Goal: Transaction & Acquisition: Book appointment/travel/reservation

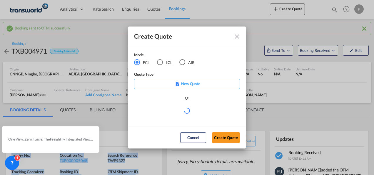
scroll to position [88, 0]
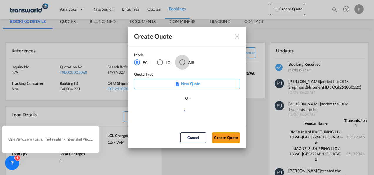
click at [183, 63] on div "AIR" at bounding box center [182, 62] width 6 height 6
click at [218, 135] on button "Create Quote" at bounding box center [226, 137] width 28 height 11
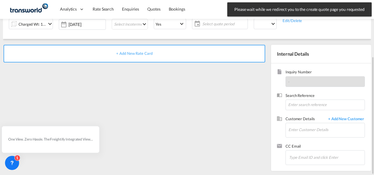
scroll to position [24, 0]
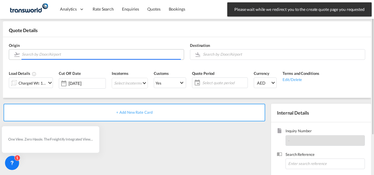
click at [61, 52] on input "Search by Door/Airport" at bounding box center [101, 54] width 159 height 10
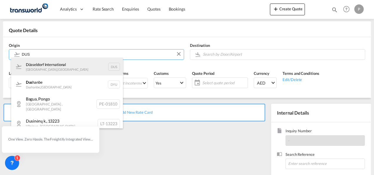
click at [76, 66] on div "Düsseldorf International [GEOGRAPHIC_DATA] , [GEOGRAPHIC_DATA] DUS" at bounding box center [67, 67] width 112 height 18
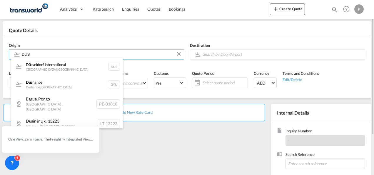
type input "Düsseldorf International, [GEOGRAPHIC_DATA], DUS"
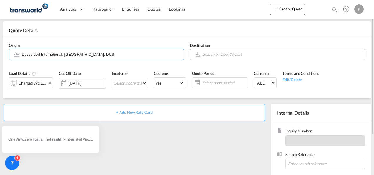
click at [219, 55] on input "Search by Door/Airport" at bounding box center [282, 54] width 159 height 10
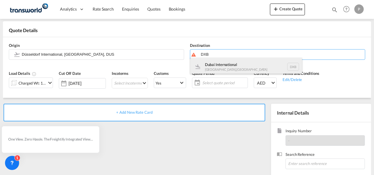
click at [221, 67] on div "Dubai International [GEOGRAPHIC_DATA] , [GEOGRAPHIC_DATA] DXB" at bounding box center [246, 67] width 112 height 18
type input "Dubai International, [GEOGRAPHIC_DATA], DXB"
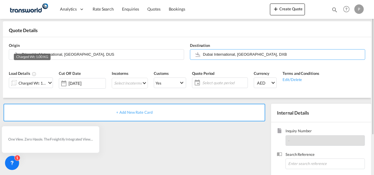
click at [32, 83] on div "Charged Wt: 1.00 KG" at bounding box center [33, 83] width 28 height 8
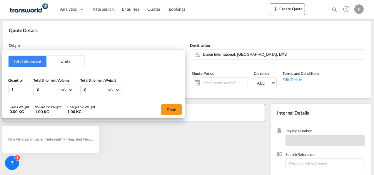
drag, startPoint x: 45, startPoint y: 87, endPoint x: 17, endPoint y: 82, distance: 28.7
click at [16, 82] on div "Quantity 1 Total Shipment Volume 0 KG CBM CFT KG LB Total Shipment Weight 0 KG …" at bounding box center [93, 86] width 171 height 18
type input "135"
click at [171, 106] on button "Done" at bounding box center [171, 109] width 21 height 11
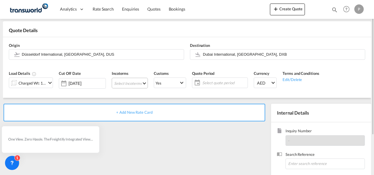
click at [129, 82] on md-select "Select Incoterms CIF - import Cost,Insurance and Freight CIF - export Cost,Insu…" at bounding box center [130, 83] width 36 height 11
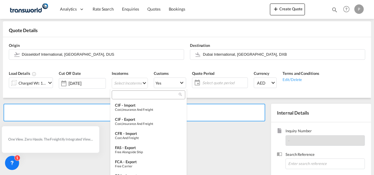
click at [136, 96] on input "search" at bounding box center [146, 94] width 65 height 5
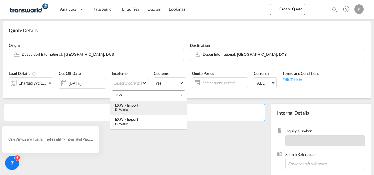
type input "EXW"
click at [136, 106] on div "EXW - import" at bounding box center [148, 105] width 67 height 5
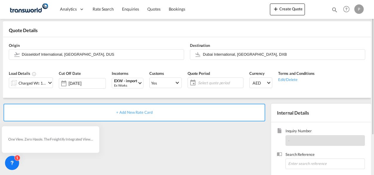
click at [199, 80] on span "Select quote period" at bounding box center [220, 82] width 44 height 5
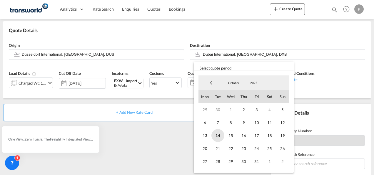
click at [217, 135] on span "14" at bounding box center [218, 135] width 13 height 13
click at [258, 159] on span "31" at bounding box center [256, 161] width 13 height 13
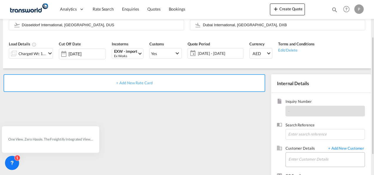
scroll to position [83, 0]
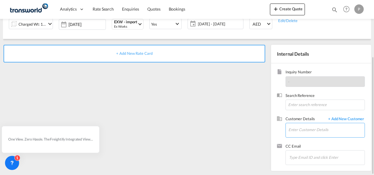
click at [295, 131] on input "Enter Customer Details" at bounding box center [327, 129] width 76 height 13
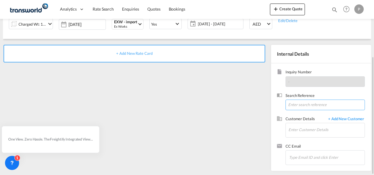
click at [301, 104] on input at bounding box center [325, 104] width 79 height 11
paste input "10529813"
type input "10529813"
click at [343, 118] on span "+ Add New Customer" at bounding box center [345, 119] width 40 height 7
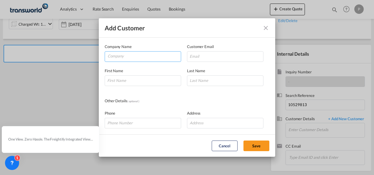
click at [126, 57] on input "Company" at bounding box center [144, 55] width 73 height 9
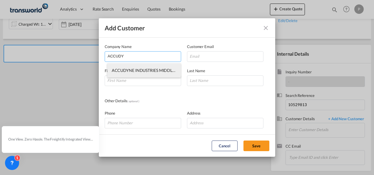
click at [136, 74] on li "ACCUDYNE INDUSTRIES MIDDLE EAST FZE" at bounding box center [144, 70] width 74 height 14
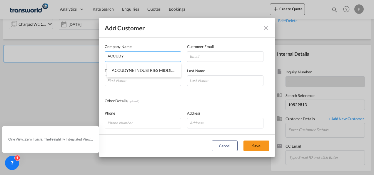
type input "ACCUDYNE INDUSTRIES MIDDLE EAST FZE"
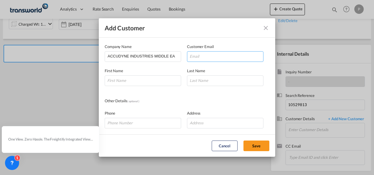
click at [211, 56] on input "Add Customer Company ..." at bounding box center [225, 56] width 76 height 11
paste input "[EMAIL_ADDRESS][PERSON_NAME][DOMAIN_NAME]"
type input "[EMAIL_ADDRESS][PERSON_NAME][DOMAIN_NAME]"
drag, startPoint x: 129, startPoint y: 81, endPoint x: 144, endPoint y: 81, distance: 14.4
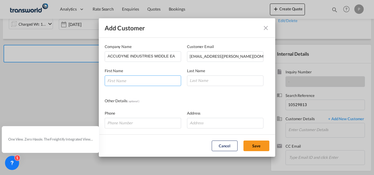
click at [129, 81] on input "Add Customer Company ..." at bounding box center [143, 80] width 76 height 11
drag, startPoint x: 126, startPoint y: 78, endPoint x: 19, endPoint y: 78, distance: 107.1
click at [19, 78] on div "Add Customer Company Name ACCUDYNE INDUSTRIES MIDDLE EAST FZE Customer Email [E…" at bounding box center [187, 87] width 374 height 175
paste input "atdula"
type input "[PERSON_NAME]"
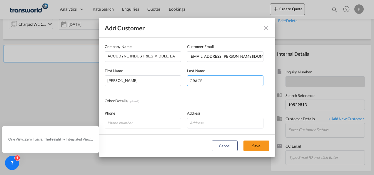
type input "GRACE"
click at [257, 146] on button "Save" at bounding box center [257, 145] width 26 height 11
type input "ACCUDYNE INDUSTRIES MIDDLE EAST FZE , [PERSON_NAME], [PERSON_NAME][EMAIL_ADDRES…"
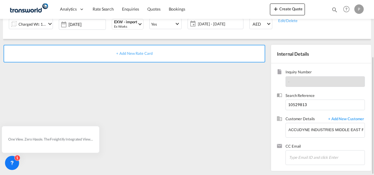
scroll to position [24, 0]
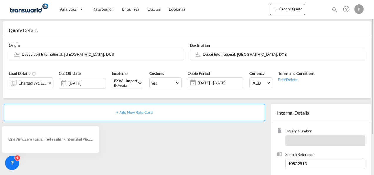
click at [138, 111] on span "+ Add New Rate Card" at bounding box center [134, 112] width 36 height 5
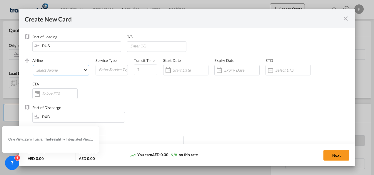
click at [45, 70] on md-select "Select Airline AIR EXPRESS S.A. (1166- / -) CMA CGM Air Cargo (1140-2C / -) DDW…" at bounding box center [61, 70] width 56 height 11
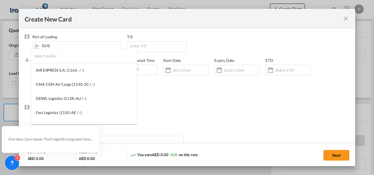
click at [76, 58] on input "search" at bounding box center [85, 56] width 103 height 14
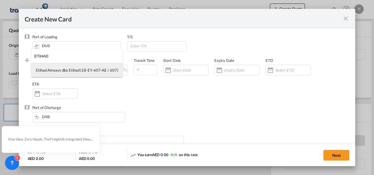
type input "ETIHAD"
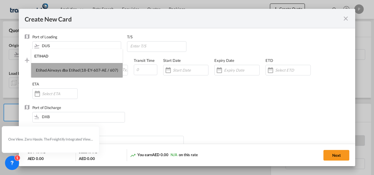
click at [78, 71] on div "Etihad Airways dba Etihad (18-EY-607-AE / 607)" at bounding box center [77, 69] width 82 height 5
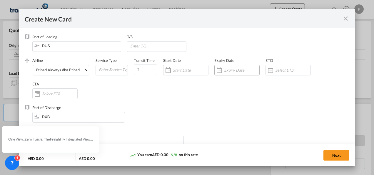
click at [222, 69] on div "Create New Card ..." at bounding box center [219, 70] width 9 height 12
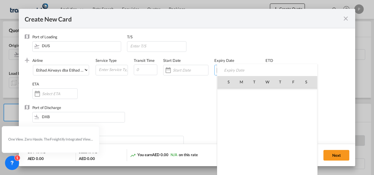
scroll to position [136347, 0]
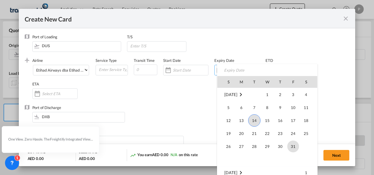
click at [293, 149] on span "31" at bounding box center [293, 146] width 12 height 12
type input "[DATE]"
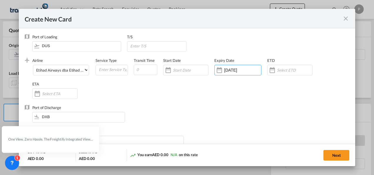
scroll to position [59, 0]
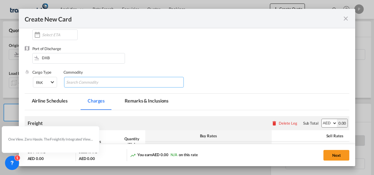
click at [95, 81] on input "Search Commodity" at bounding box center [93, 82] width 54 height 9
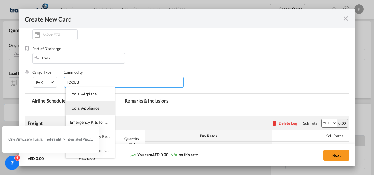
type input "TOOLS"
click at [95, 108] on span "Tools, Appliance" at bounding box center [84, 107] width 29 height 5
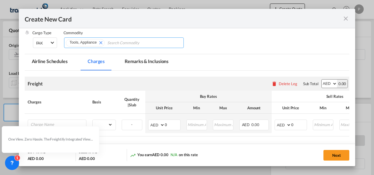
scroll to position [139, 0]
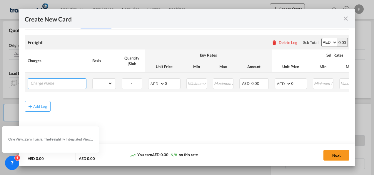
click at [54, 81] on input "Charge Name" at bounding box center [59, 83] width 56 height 9
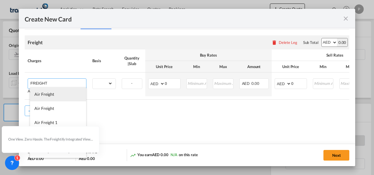
click at [49, 94] on span "Air Freight" at bounding box center [44, 93] width 20 height 5
type input "Air Freight"
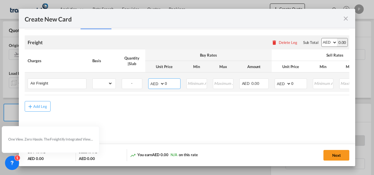
click at [173, 81] on input "0" at bounding box center [172, 83] width 15 height 9
click at [111, 81] on select "gross_weight volumetric_weight per_shipment per_bl per_km % on air freight per_…" at bounding box center [103, 83] width 20 height 9
select select "per_shipment"
click at [93, 79] on select "gross_weight volumetric_weight per_shipment per_bl per_km % on air freight per_…" at bounding box center [103, 83] width 20 height 9
click at [175, 83] on input "0" at bounding box center [172, 83] width 15 height 9
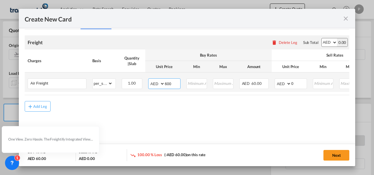
type input "600"
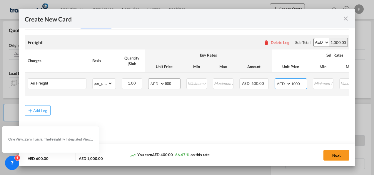
type input "1000"
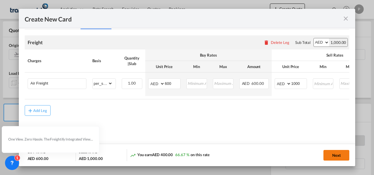
click at [343, 155] on button "Next" at bounding box center [337, 155] width 26 height 11
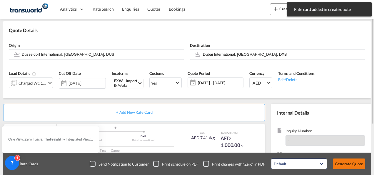
click at [354, 164] on button "Generate Quote" at bounding box center [349, 163] width 32 height 11
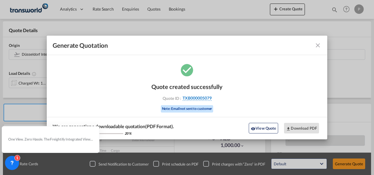
click at [192, 96] on span "TXB000005079" at bounding box center [197, 97] width 29 height 5
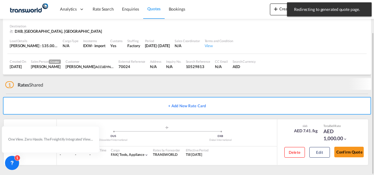
scroll to position [36, 0]
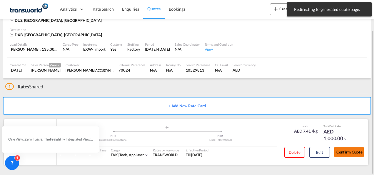
click at [351, 152] on button "Confirm Quote" at bounding box center [348, 152] width 29 height 11
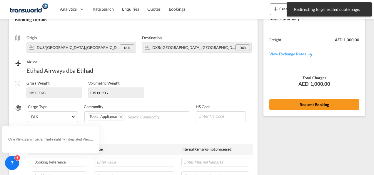
scroll to position [218, 0]
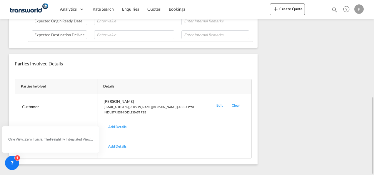
click at [218, 101] on div "Edit" at bounding box center [219, 107] width 15 height 16
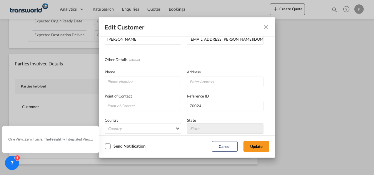
scroll to position [69, 0]
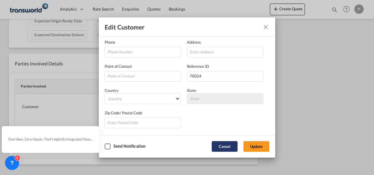
click at [225, 146] on button "Cancel" at bounding box center [225, 146] width 26 height 11
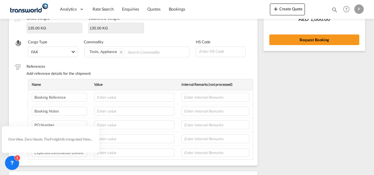
scroll to position [0, 0]
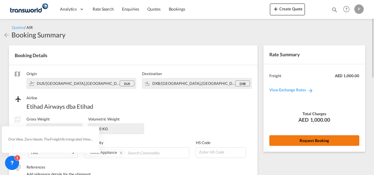
click at [309, 139] on button "Request Booking" at bounding box center [314, 140] width 90 height 11
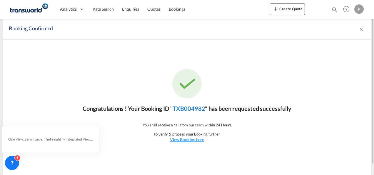
click at [196, 108] on link "TXB004982" at bounding box center [189, 108] width 32 height 7
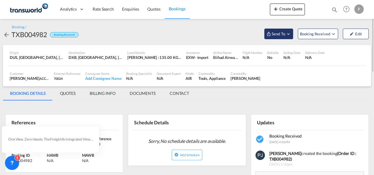
click at [288, 34] on md-icon "Open demo menu" at bounding box center [288, 33] width 5 height 5
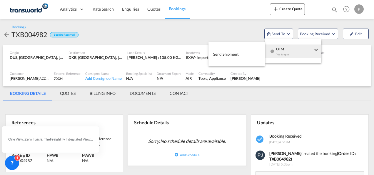
click at [231, 54] on span "Send Shipment" at bounding box center [226, 53] width 26 height 9
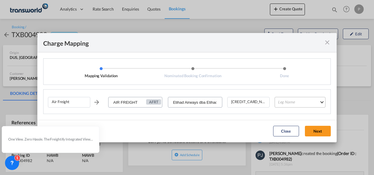
click at [289, 104] on md-select "Leg Name HANDLING ORIGIN HANDLING DESTINATION OTHERS TL PICK UP CUSTOMS ORIGIN …" at bounding box center [300, 102] width 51 height 11
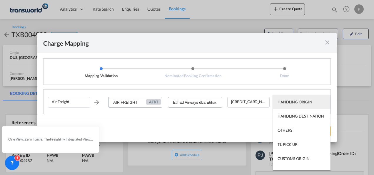
type md-option "HANDLING ORIGIN"
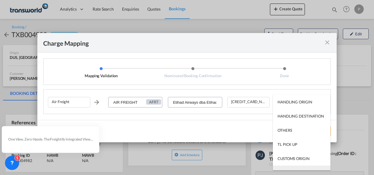
type md-option "AIR"
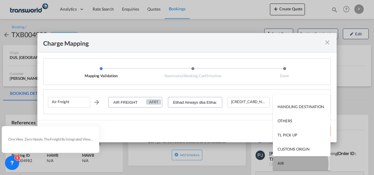
click at [293, 164] on md-option "AIR" at bounding box center [302, 163] width 58 height 14
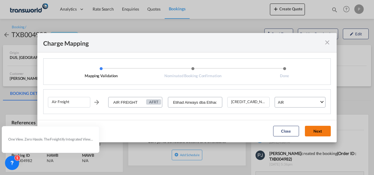
click at [322, 131] on button "Next" at bounding box center [318, 131] width 26 height 11
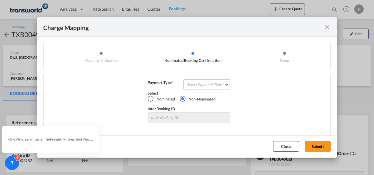
click at [199, 85] on md-select "Select Payment Type COLLECT PREPAID" at bounding box center [207, 84] width 47 height 11
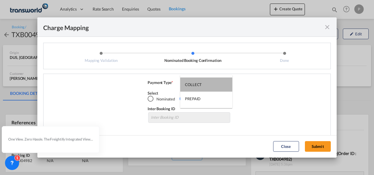
click at [199, 85] on div "COLLECT" at bounding box center [193, 84] width 17 height 5
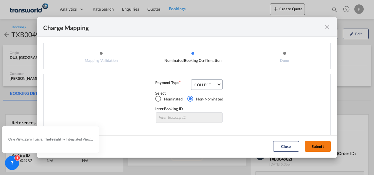
click at [316, 146] on button "Submit" at bounding box center [318, 146] width 26 height 11
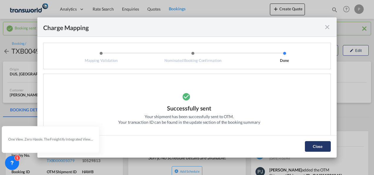
click at [315, 146] on button "Close" at bounding box center [318, 146] width 26 height 11
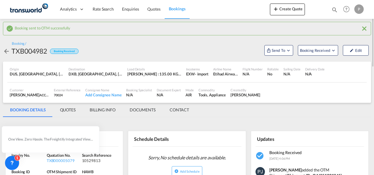
scroll to position [88, 0]
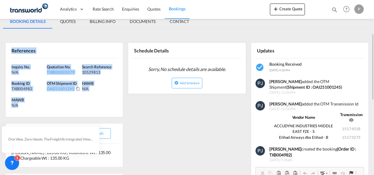
drag, startPoint x: 12, startPoint y: 49, endPoint x: 32, endPoint y: 105, distance: 59.5
click at [32, 105] on div "References Inquiry No. N/A Quotation No. TXB000005079 Search Reference 10529813…" at bounding box center [64, 79] width 118 height 75
copy div "References Inquiry No. N/A Quotation No. TXB000005079 Search Reference 10529813…"
click at [291, 11] on button "Create Quote" at bounding box center [287, 10] width 35 height 12
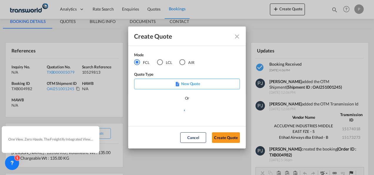
click at [184, 62] on div "AIR" at bounding box center [182, 62] width 6 height 6
click at [228, 138] on button "Create Quote" at bounding box center [226, 137] width 28 height 11
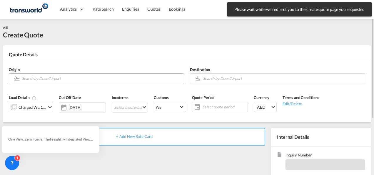
click at [60, 79] on input "Search by Door/Airport" at bounding box center [101, 78] width 159 height 10
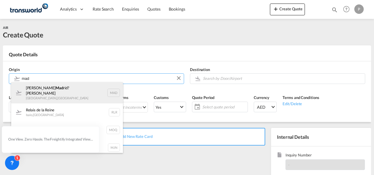
click at [64, 94] on div "[PERSON_NAME] Mad rid?Barajas [GEOGRAPHIC_DATA] , [GEOGRAPHIC_DATA] MAD" at bounding box center [67, 92] width 112 height 21
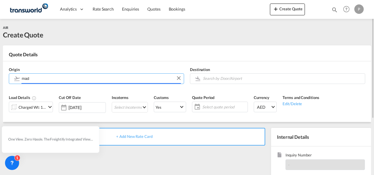
type input "[PERSON_NAME] Madrid?Barajas, [GEOGRAPHIC_DATA], MAD"
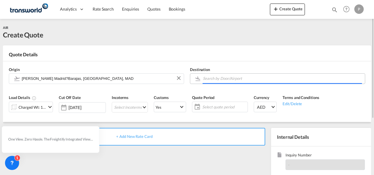
click at [215, 78] on input "Search by Door/Airport" at bounding box center [282, 78] width 159 height 10
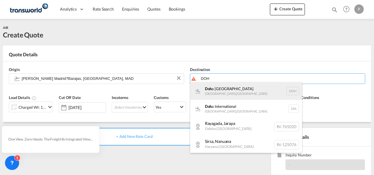
click at [228, 91] on div "Doh a [GEOGRAPHIC_DATA] , [GEOGRAPHIC_DATA] DOH" at bounding box center [246, 91] width 112 height 18
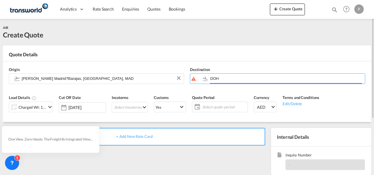
type input "[GEOGRAPHIC_DATA], [GEOGRAPHIC_DATA], [GEOGRAPHIC_DATA]"
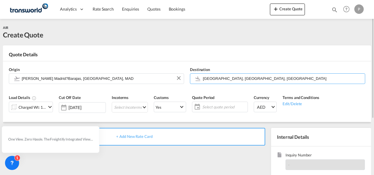
click at [34, 104] on div "Charged Wt: 1.00 KG" at bounding box center [33, 107] width 28 height 8
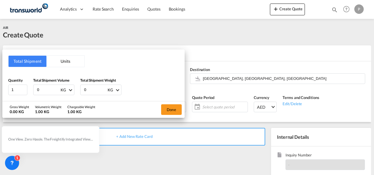
drag, startPoint x: 44, startPoint y: 89, endPoint x: 4, endPoint y: 83, distance: 39.9
click at [4, 83] on div "Total Shipment Units Quantity 1 Total Shipment Volume 0 KG CBM CFT KG LB Total …" at bounding box center [93, 74] width 182 height 51
type input "320"
click at [176, 108] on button "Done" at bounding box center [171, 109] width 21 height 11
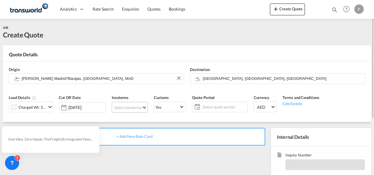
click at [118, 107] on md-select "Select Incoterms CIF - import Cost,Insurance and Freight CIF - export Cost,Insu…" at bounding box center [130, 107] width 36 height 11
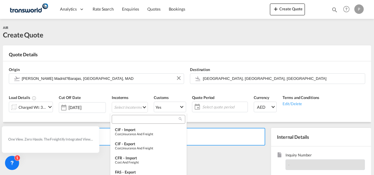
click at [141, 120] on input "search" at bounding box center [146, 118] width 65 height 5
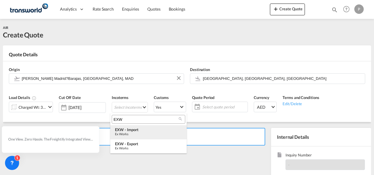
type input "EXW"
click at [139, 134] on div "Ex Works" at bounding box center [148, 134] width 67 height 4
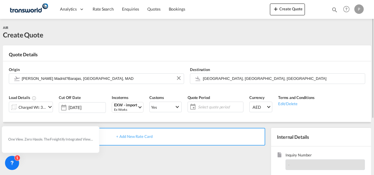
click at [204, 106] on span "Select quote period" at bounding box center [220, 106] width 44 height 5
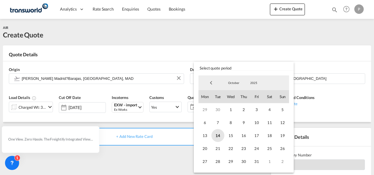
click at [218, 134] on span "14" at bounding box center [218, 135] width 13 height 13
click at [256, 160] on span "31" at bounding box center [256, 161] width 13 height 13
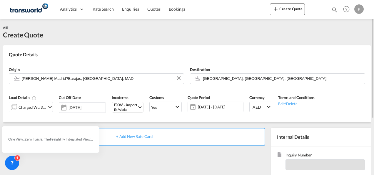
scroll to position [83, 0]
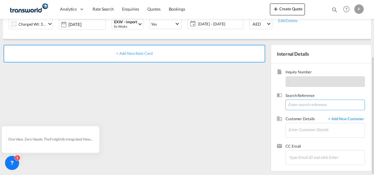
click at [314, 105] on input at bounding box center [325, 104] width 79 height 11
paste input "TWP9188"
type input "TWP9188"
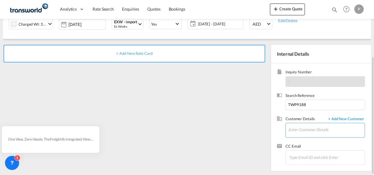
click at [297, 131] on input "Enter Customer Details" at bounding box center [327, 129] width 76 height 13
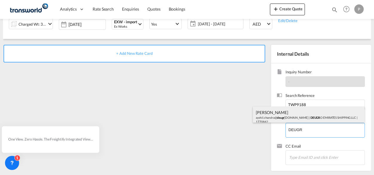
click at [289, 116] on div "[PERSON_NAME].[PERSON_NAME]@ deugr [DOMAIN_NAME] | DEUGR O EMIRATES SHIPPING LL…" at bounding box center [309, 116] width 112 height 20
type input "DEUGRO EMIRATES SHIPPING LLC, [PERSON_NAME], [EMAIL_ADDRESS][DOMAIN_NAME]"
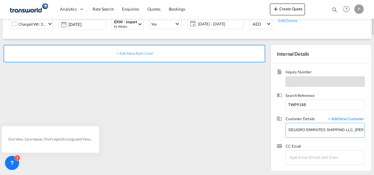
scroll to position [0, 0]
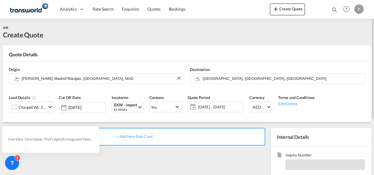
click at [131, 136] on span "+ Add New Rate Card" at bounding box center [134, 136] width 36 height 5
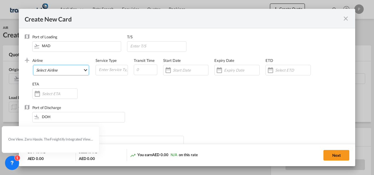
click at [61, 72] on md-select "Select Airline AIR EXPRESS S.A. (1166- / -) CMA CGM Air Cargo (1140-2C / -) DDW…" at bounding box center [61, 70] width 56 height 11
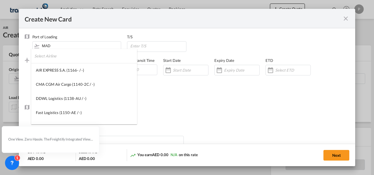
click at [69, 59] on input "search" at bounding box center [85, 56] width 103 height 14
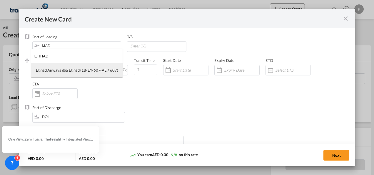
type input "ETIHAD"
click at [66, 70] on div "Etihad Airways dba Etihad (18-EY-607-AE / 607)" at bounding box center [77, 69] width 82 height 5
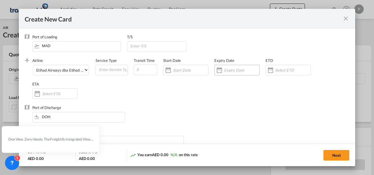
click at [224, 69] on input "Create New Card ..." at bounding box center [241, 70] width 35 height 5
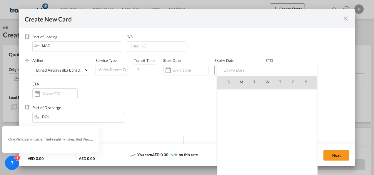
scroll to position [136347, 0]
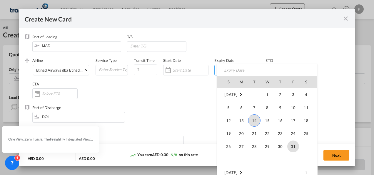
click at [292, 145] on span "31" at bounding box center [293, 146] width 12 height 12
type input "[DATE]"
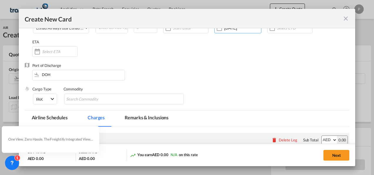
scroll to position [59, 0]
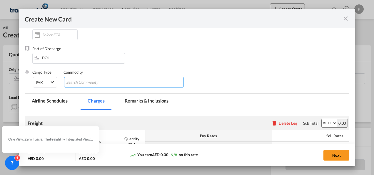
click at [80, 83] on input "Search Commodity" at bounding box center [93, 82] width 54 height 9
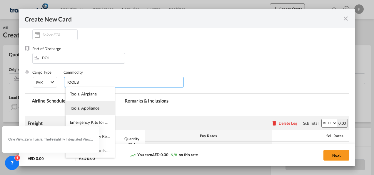
type input "TOOLS"
click at [92, 110] on span "Tools, Appliance" at bounding box center [84, 107] width 29 height 5
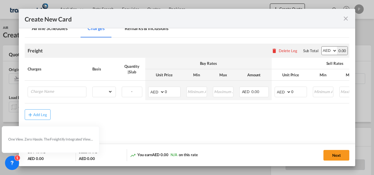
scroll to position [139, 0]
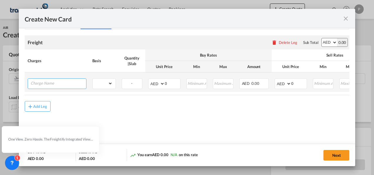
click at [58, 85] on input "Charge Name" at bounding box center [59, 83] width 56 height 9
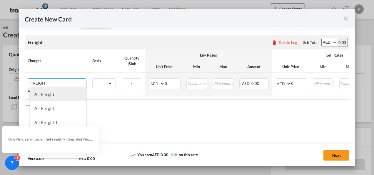
click at [54, 94] on li "Air Freight" at bounding box center [58, 94] width 56 height 14
type input "Air Freight"
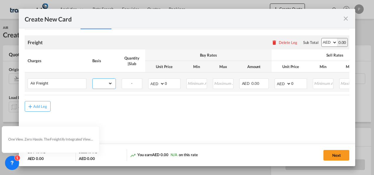
click at [109, 83] on select "gross_weight volumetric_weight per_shipment per_bl per_km % on air freight per_…" at bounding box center [103, 83] width 20 height 9
select select "per_shipment"
click at [93, 79] on select "gross_weight volumetric_weight per_shipment per_bl per_km % on air freight per_…" at bounding box center [103, 83] width 20 height 9
click at [171, 82] on input "0" at bounding box center [172, 83] width 15 height 9
type input "652"
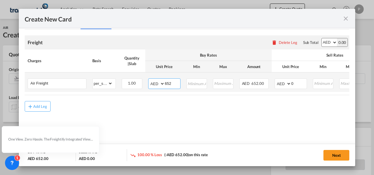
click at [163, 84] on select "AED AFN ALL AMD ANG AOA ARS AUD AWG AZN BAM BBD BDT BGN BHD BIF BMD BND [PERSON…" at bounding box center [156, 83] width 15 height 8
select select "string:EUR"
click at [149, 79] on select "AED AFN ALL AMD ANG AOA ARS AUD AWG AZN BAM BBD BDT BGN BHD BIF BMD BND [PERSON…" at bounding box center [156, 83] width 15 height 8
click at [299, 83] on input "0" at bounding box center [299, 83] width 15 height 9
click at [288, 84] on select "AED AFN ALL AMD ANG AOA ARS AUD AWG AZN BAM BBD BDT BGN BHD BIF BMD BND [PERSON…" at bounding box center [283, 83] width 15 height 8
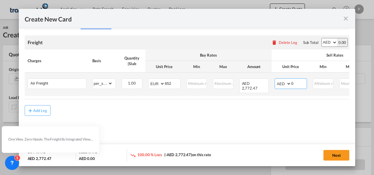
select select "string:EUR"
click at [276, 79] on select "AED AFN ALL AMD ANG AOA ARS AUD AWG AZN BAM BBD BDT BGN BHD BIF BMD BND [PERSON…" at bounding box center [283, 83] width 15 height 8
click at [299, 83] on input "0" at bounding box center [299, 83] width 15 height 9
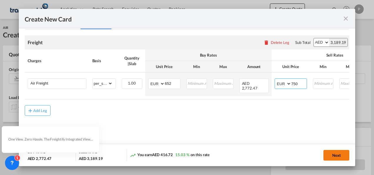
type input "750"
click at [338, 154] on button "Next" at bounding box center [337, 155] width 26 height 11
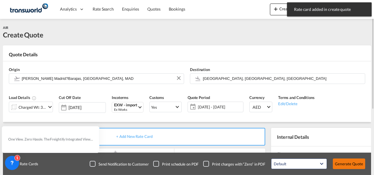
click at [344, 161] on button "Generate Quote" at bounding box center [349, 163] width 32 height 11
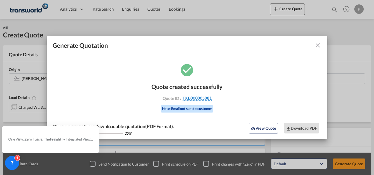
click at [202, 97] on span "TXB000005081" at bounding box center [197, 97] width 29 height 5
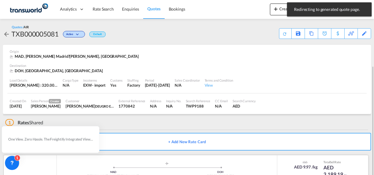
scroll to position [36, 0]
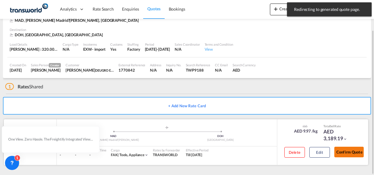
click at [349, 152] on button "Confirm Quote" at bounding box center [348, 152] width 29 height 11
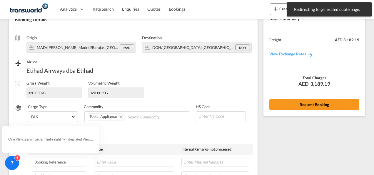
scroll to position [218, 0]
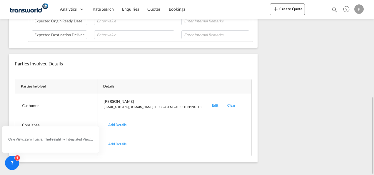
click at [208, 102] on div "Edit" at bounding box center [215, 106] width 15 height 14
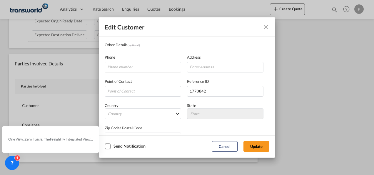
scroll to position [69, 0]
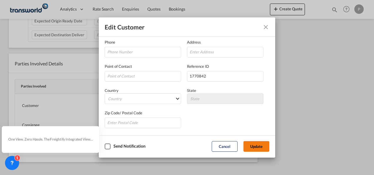
click at [260, 147] on button "Update" at bounding box center [257, 146] width 26 height 11
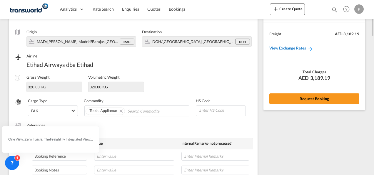
scroll to position [0, 0]
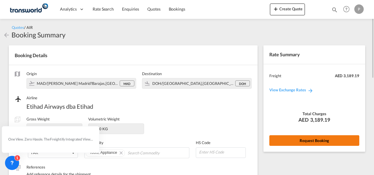
click at [310, 138] on button "Request Booking" at bounding box center [314, 140] width 90 height 11
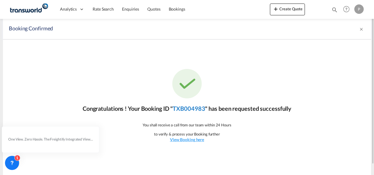
click at [191, 108] on link "TXB004983" at bounding box center [189, 108] width 32 height 7
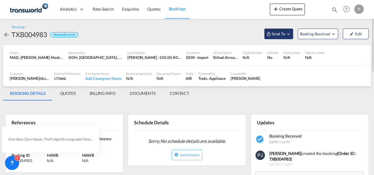
click at [289, 33] on md-icon "Open demo menu" at bounding box center [288, 33] width 5 height 5
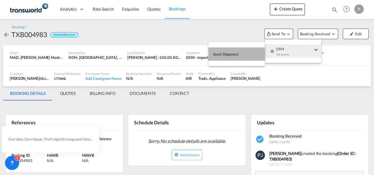
click at [232, 54] on span "Send Shipment" at bounding box center [226, 53] width 26 height 9
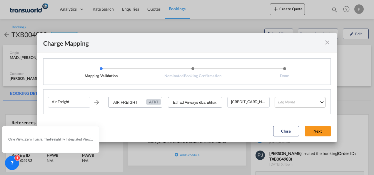
click at [292, 102] on md-select "Leg Name HANDLING ORIGIN HANDLING DESTINATION OTHERS TL PICK UP CUSTOMS ORIGIN …" at bounding box center [300, 102] width 51 height 11
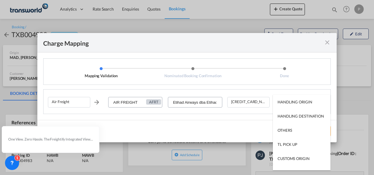
type md-option "HANDLING ORIGIN"
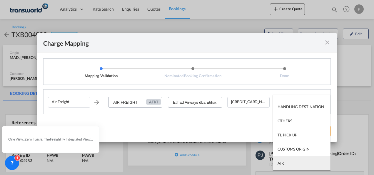
type md-option "AIR"
click at [290, 164] on md-option "AIR" at bounding box center [302, 163] width 58 height 14
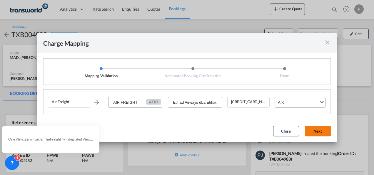
click at [320, 128] on button "Next" at bounding box center [318, 131] width 26 height 11
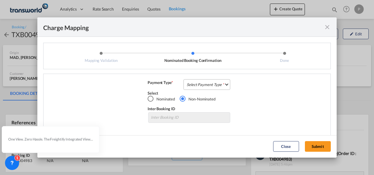
click at [204, 82] on md-select "Select Payment Type COLLECT PREPAID" at bounding box center [207, 84] width 47 height 11
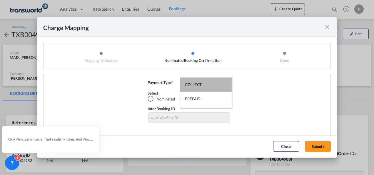
click at [204, 82] on md-option "COLLECT" at bounding box center [206, 84] width 52 height 14
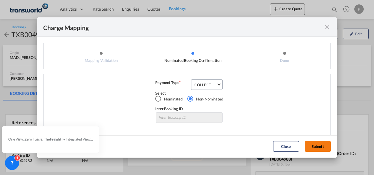
click at [319, 144] on button "Submit" at bounding box center [318, 146] width 26 height 11
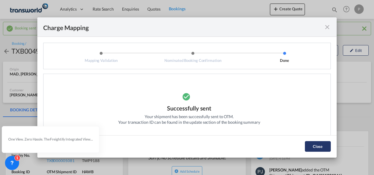
click at [317, 145] on button "Close" at bounding box center [318, 146] width 26 height 11
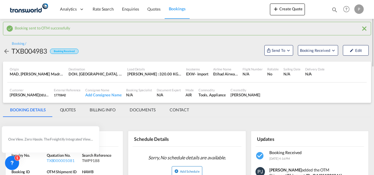
scroll to position [88, 0]
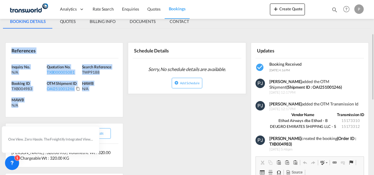
drag, startPoint x: 11, startPoint y: 50, endPoint x: 34, endPoint y: 104, distance: 58.4
click at [34, 104] on div "References Inquiry No. N/A Quotation No. TXB000005081 Search Reference TWP9188 …" at bounding box center [64, 79] width 118 height 75
copy div "References Inquiry No. N/A Quotation No. TXB000005081 Search Reference TWP9188 …"
